Goal: Information Seeking & Learning: Find specific page/section

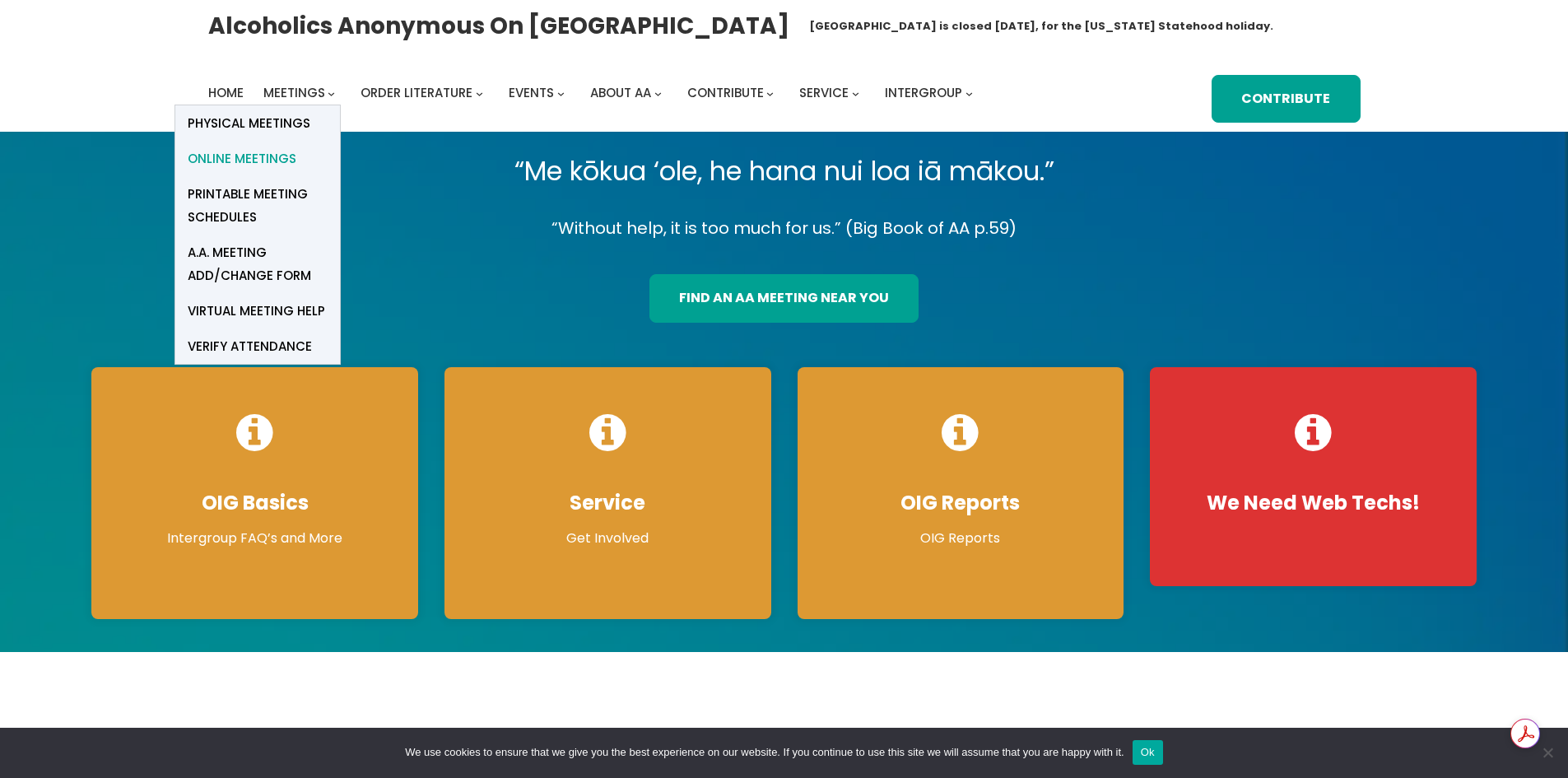
click at [265, 153] on span "Online Meetings" at bounding box center [242, 159] width 109 height 23
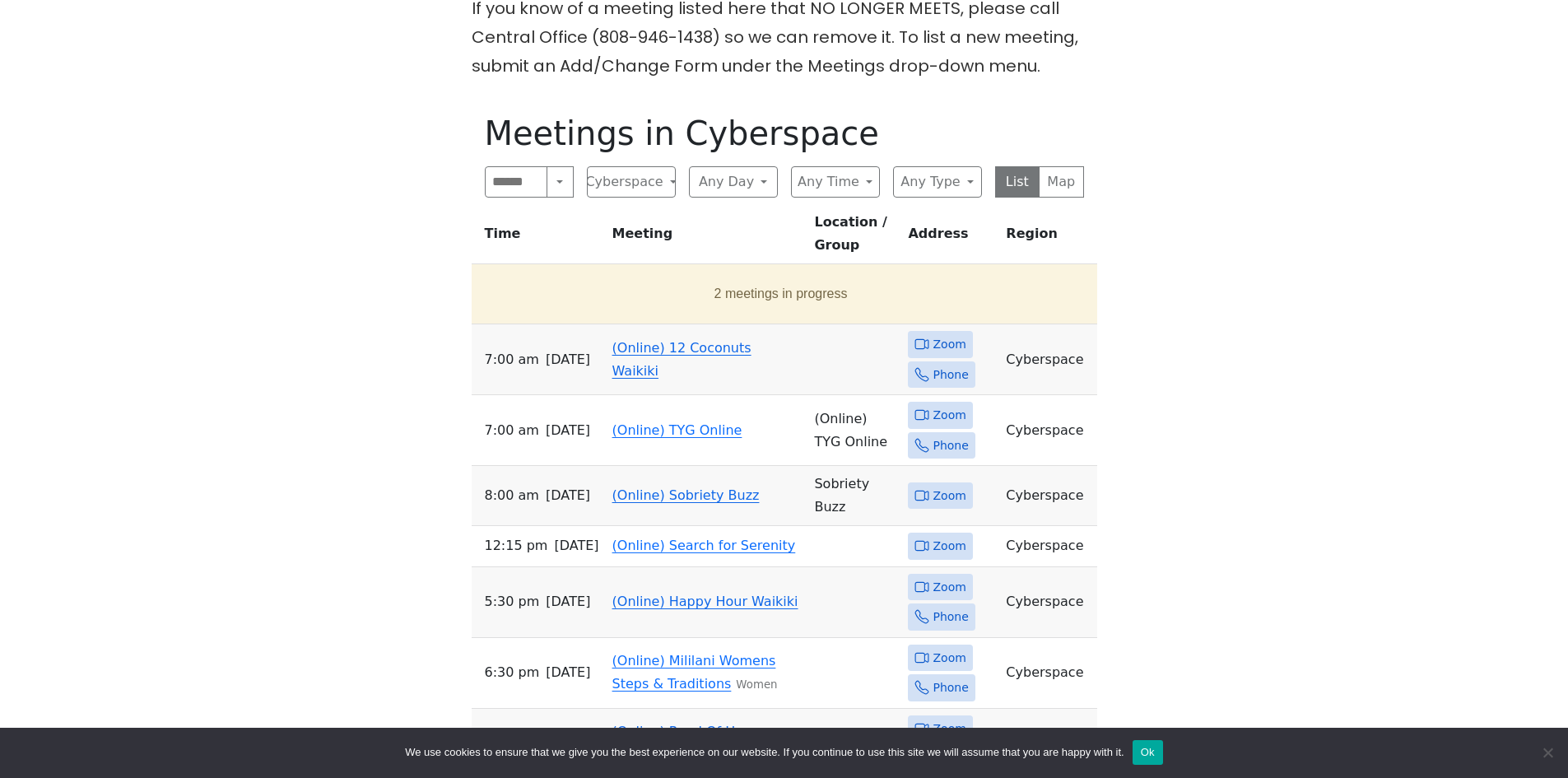
scroll to position [577, 0]
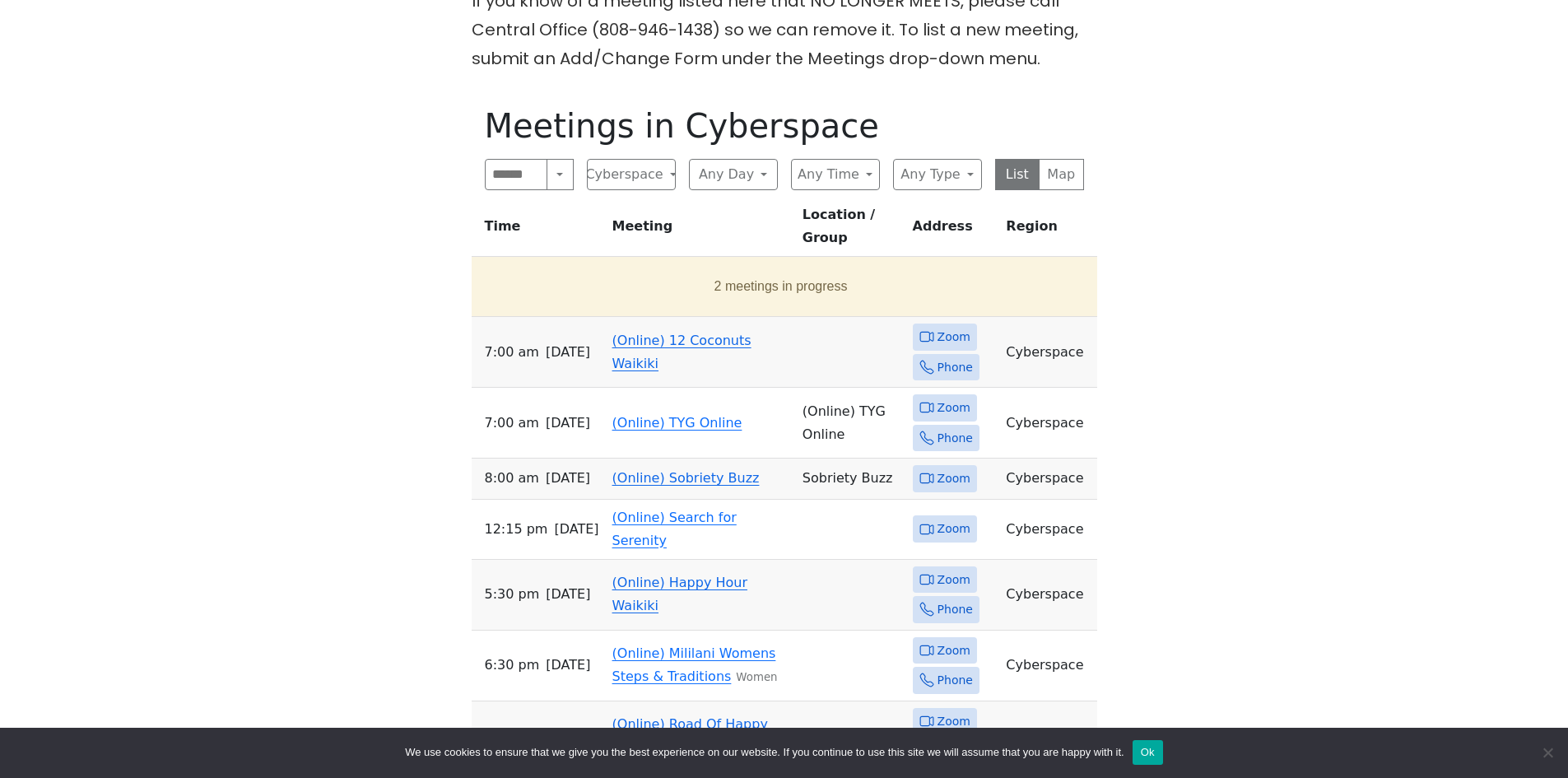
click at [680, 333] on link "(Online) 12 Coconuts Waikiki" at bounding box center [681, 352] width 139 height 39
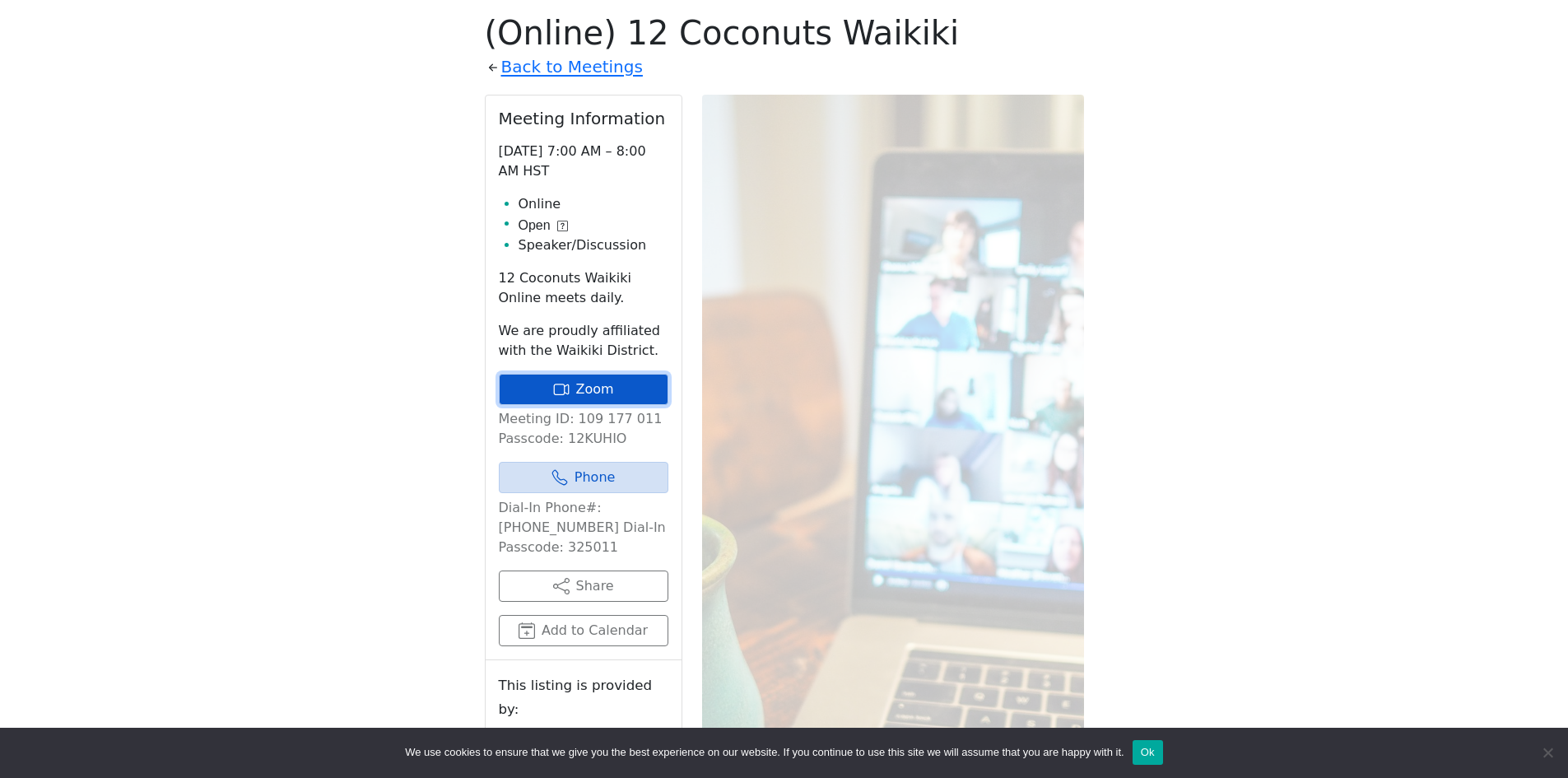
click at [615, 382] on link "Zoom" at bounding box center [584, 390] width 170 height 31
